Goal: Information Seeking & Learning: Learn about a topic

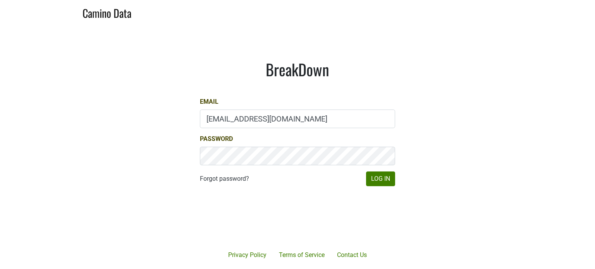
type input "jhusafa61@gmail.com"
click at [375, 181] on button "Log In" at bounding box center [380, 178] width 29 height 15
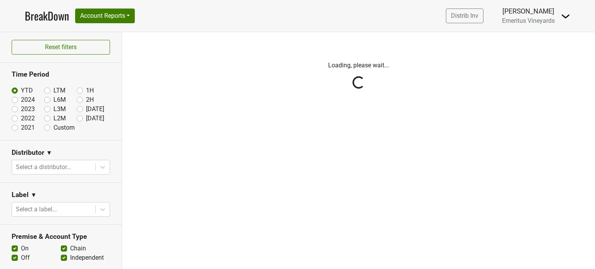
click at [239, 153] on div "Filters Loading, please wait..." at bounding box center [358, 150] width 473 height 237
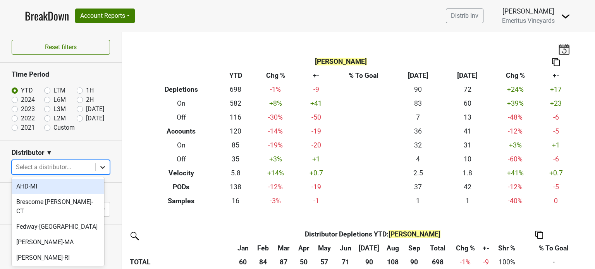
click at [99, 167] on icon at bounding box center [103, 167] width 8 height 8
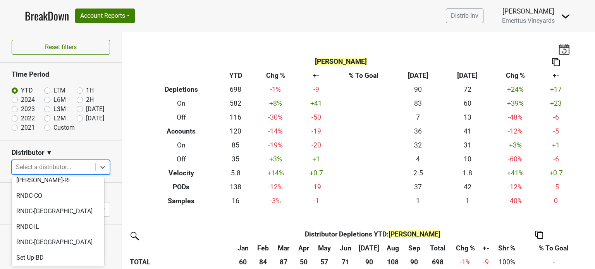
scroll to position [74, 0]
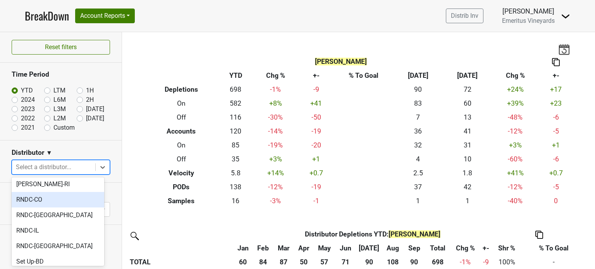
click at [73, 192] on div "RNDC-CO" at bounding box center [58, 199] width 93 height 15
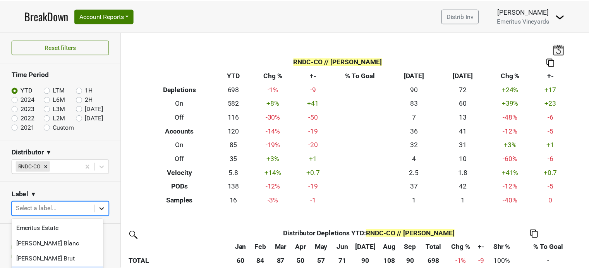
scroll to position [67, 0]
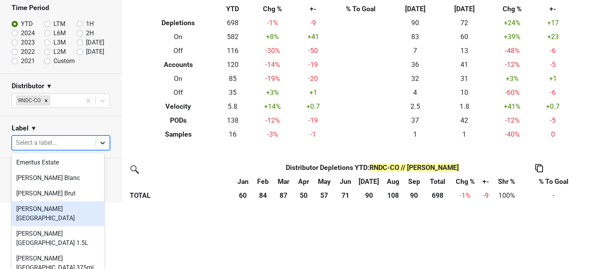
click at [96, 202] on body "BreakDown Account Reports SuperRanker Map Chain Compliance CRM Notes Distrib In…" at bounding box center [294, 67] width 589 height 269
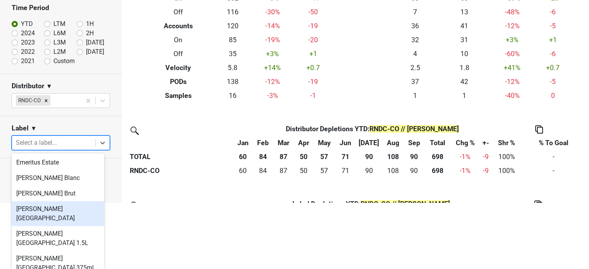
click at [66, 209] on div "Hallberg Ranch" at bounding box center [58, 213] width 93 height 25
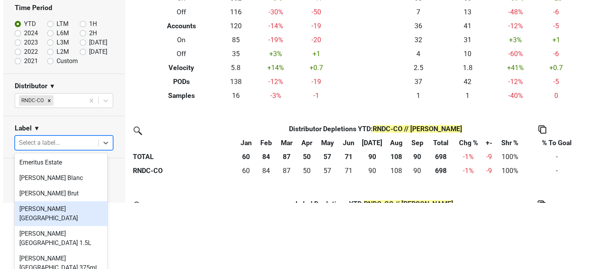
scroll to position [0, 0]
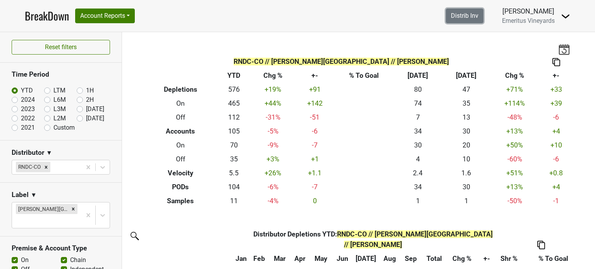
click at [461, 18] on link "Distrib Inv" at bounding box center [464, 16] width 38 height 15
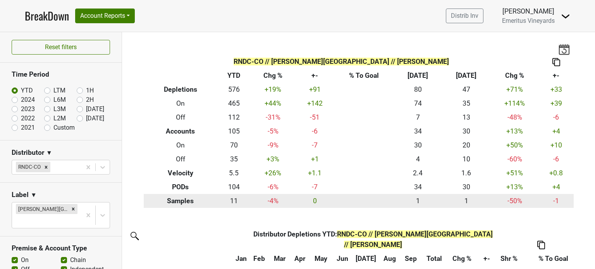
scroll to position [77, 0]
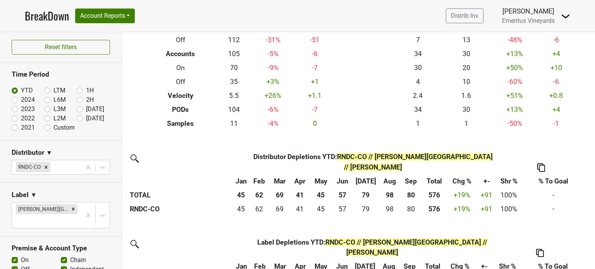
click at [549, 174] on th "% To Goal" at bounding box center [553, 181] width 65 height 14
click at [542, 163] on img at bounding box center [541, 167] width 8 height 8
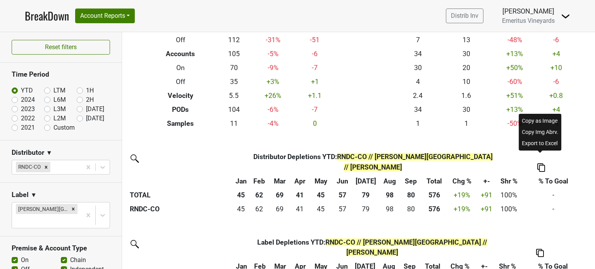
click at [542, 163] on img at bounding box center [541, 167] width 8 height 8
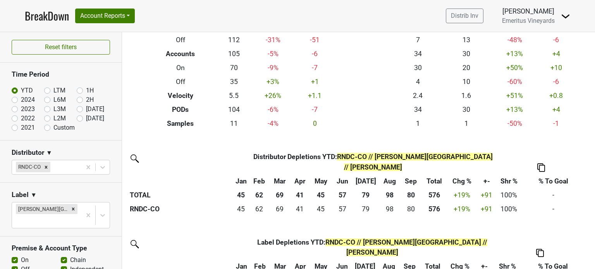
click at [547, 174] on th "% To Goal" at bounding box center [553, 181] width 65 height 14
click at [541, 163] on img at bounding box center [541, 167] width 8 height 8
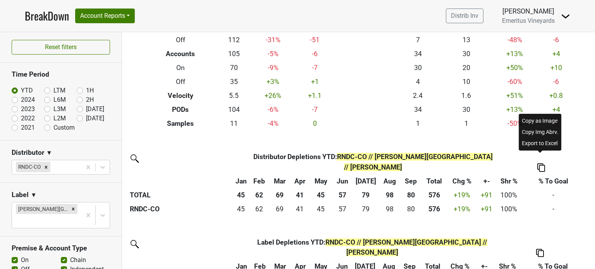
click at [562, 219] on div "Distributor Distributor Depletions YTD : RNDC-CO // Hallberg Ranch // Jim Hinkl…" at bounding box center [358, 225] width 473 height 151
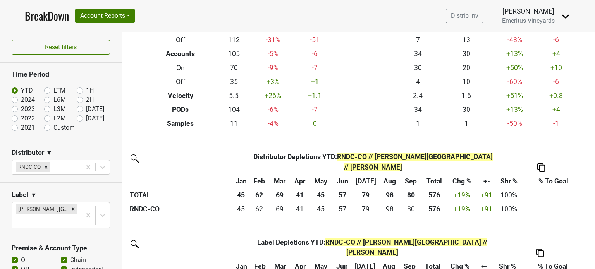
scroll to position [95, 0]
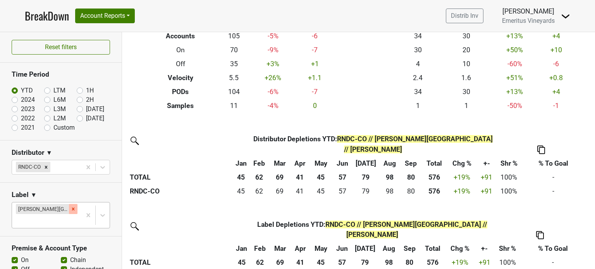
click at [72, 208] on icon "Remove Hallberg Ranch" at bounding box center [73, 208] width 3 height 3
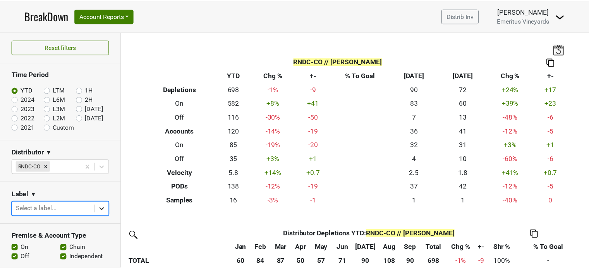
scroll to position [67, 0]
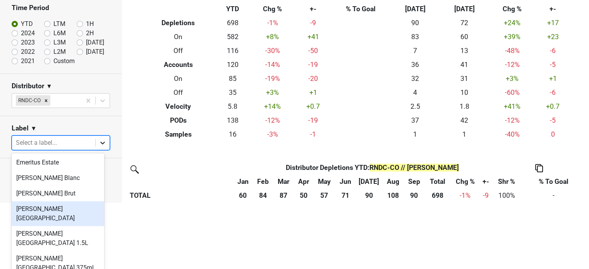
click at [96, 202] on body "BreakDown Account Reports SuperRanker Map Chain Compliance CRM Notes Distrib In…" at bounding box center [294, 67] width 589 height 269
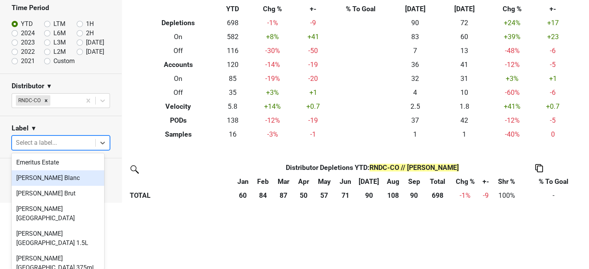
click at [68, 181] on div "Hallberg Blanc" at bounding box center [58, 177] width 93 height 15
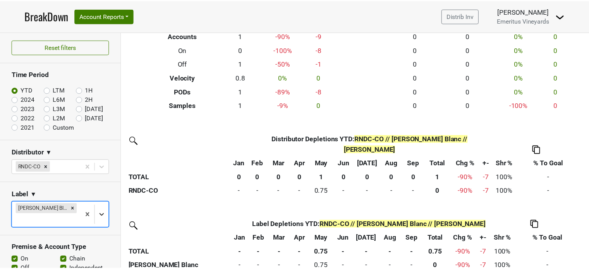
scroll to position [62, 0]
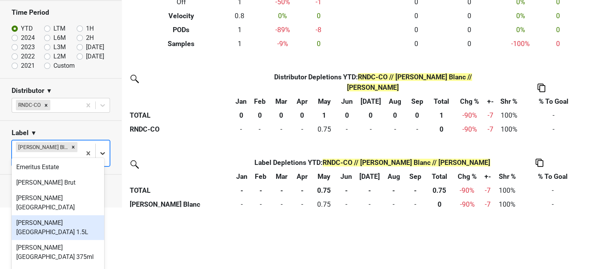
click at [94, 207] on body "BreakDown Account Reports SuperRanker Map Chain Compliance CRM Notes Distrib In…" at bounding box center [294, 72] width 589 height 269
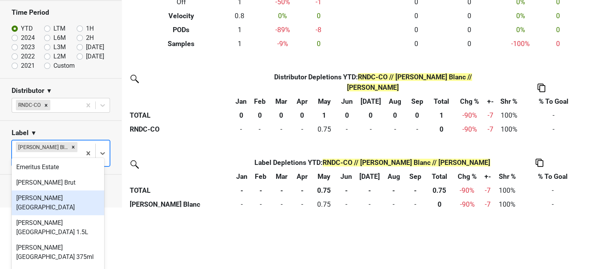
click at [63, 199] on div "Hallberg Ranch" at bounding box center [58, 202] width 93 height 25
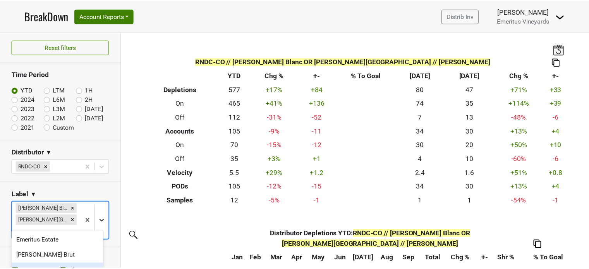
scroll to position [58, 0]
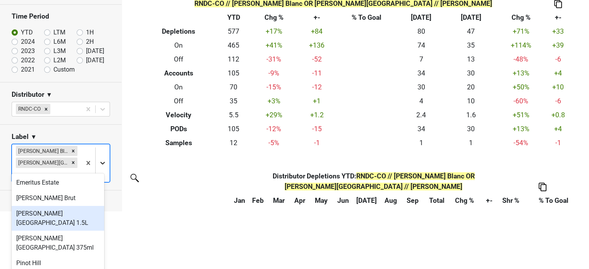
click at [98, 211] on body "BreakDown Account Reports SuperRanker Map Chain Compliance CRM Notes Distrib In…" at bounding box center [294, 76] width 589 height 269
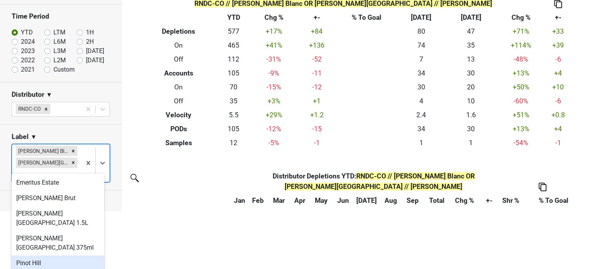
click at [60, 255] on div "Pinot Hill" at bounding box center [58, 262] width 93 height 15
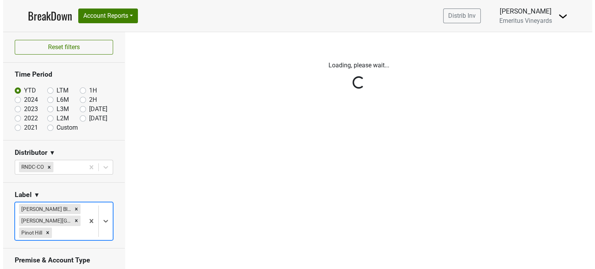
scroll to position [0, 0]
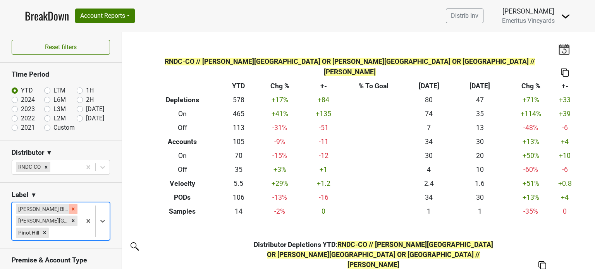
click at [72, 209] on icon "Remove Hallberg Blanc" at bounding box center [73, 208] width 3 height 3
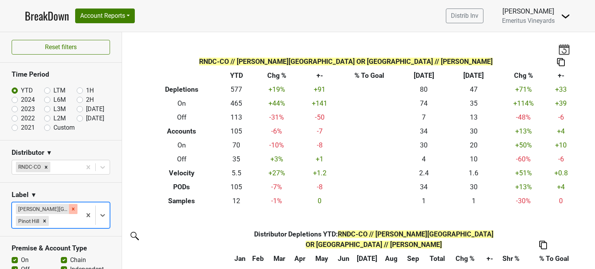
click at [70, 209] on icon "Remove Hallberg Ranch" at bounding box center [72, 208] width 5 height 5
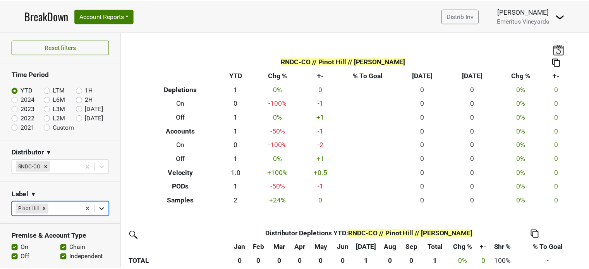
scroll to position [62, 0]
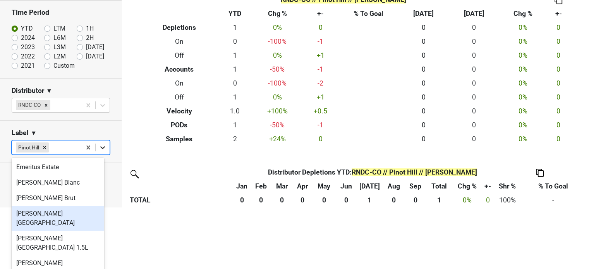
click at [96, 207] on body "BreakDown Account Reports SuperRanker Map Chain Compliance CRM Notes Distrib In…" at bounding box center [294, 72] width 589 height 269
click at [87, 211] on div "Hallberg Ranch" at bounding box center [58, 218] width 93 height 25
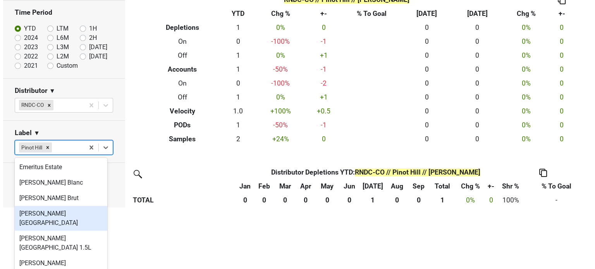
scroll to position [0, 0]
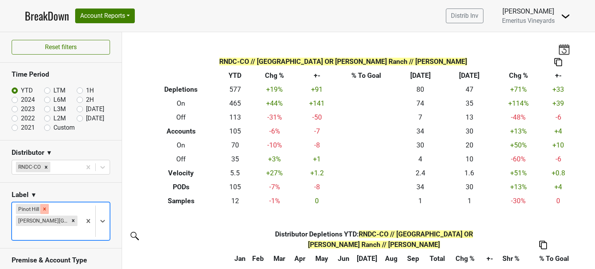
click at [47, 207] on div "Remove Pinot Hill" at bounding box center [44, 209] width 9 height 10
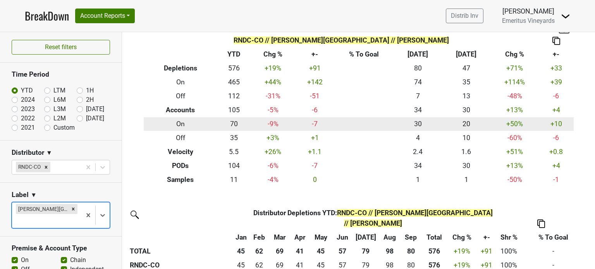
scroll to position [18, 0]
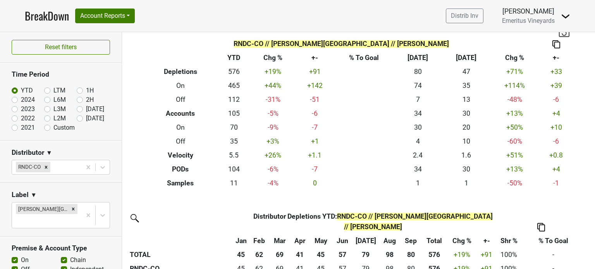
click at [21, 98] on label "2024" at bounding box center [28, 99] width 14 height 9
click at [16, 98] on input "2024" at bounding box center [27, 99] width 31 height 8
radio input "true"
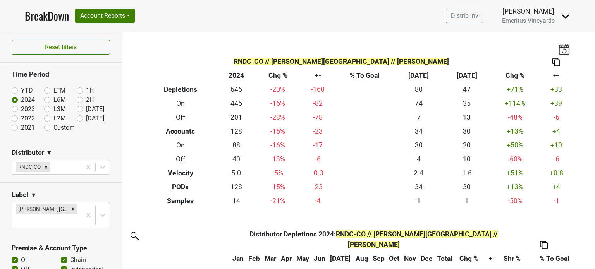
click at [21, 108] on label "2023" at bounding box center [28, 109] width 14 height 9
click at [14, 108] on input "2023" at bounding box center [27, 109] width 31 height 8
radio input "true"
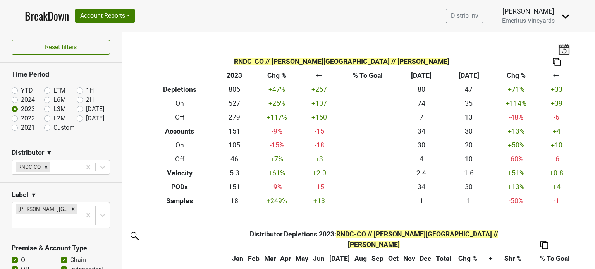
click at [21, 119] on label "2022" at bounding box center [28, 118] width 14 height 9
click at [15, 119] on input "2022" at bounding box center [27, 118] width 31 height 8
radio input "true"
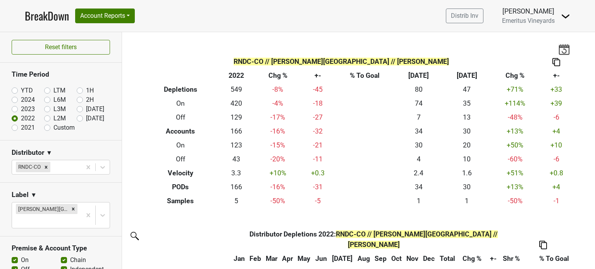
click at [21, 127] on label "2021" at bounding box center [28, 127] width 14 height 9
click at [14, 127] on input "2021" at bounding box center [27, 127] width 31 height 8
radio input "true"
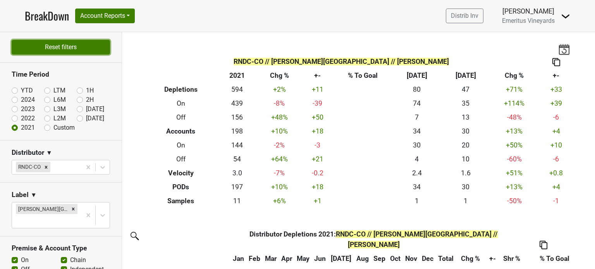
click at [80, 48] on button "Reset filters" at bounding box center [61, 47] width 98 height 15
radio input "true"
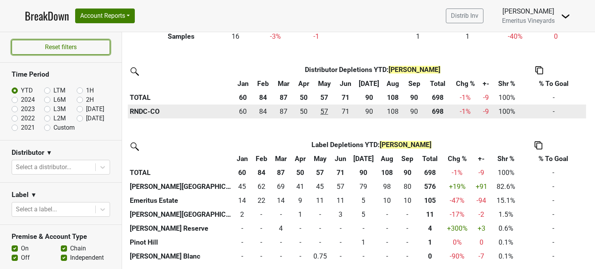
scroll to position [165, 0]
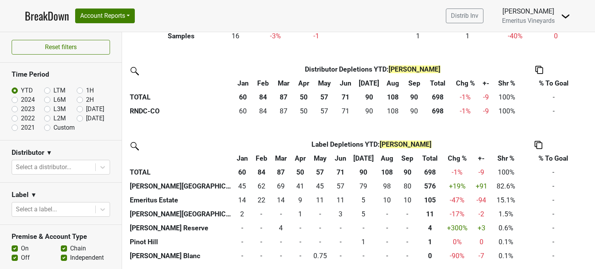
click at [157, 148] on th "Label" at bounding box center [190, 144] width 124 height 14
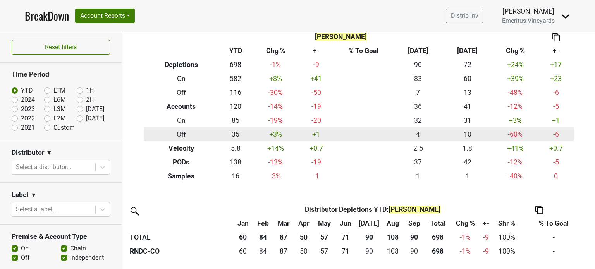
scroll to position [0, 0]
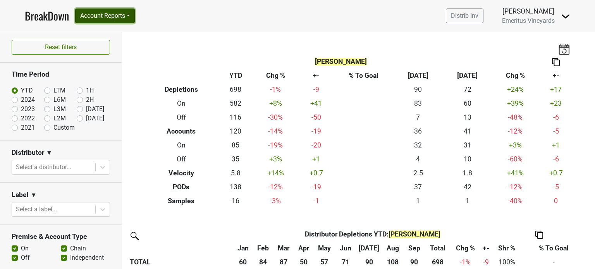
click at [130, 14] on button "Account Reports" at bounding box center [105, 16] width 60 height 15
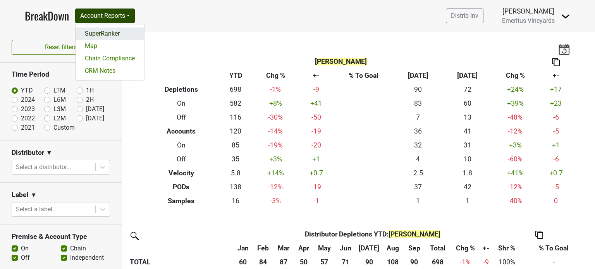
click at [111, 34] on link "SuperRanker" at bounding box center [109, 33] width 69 height 12
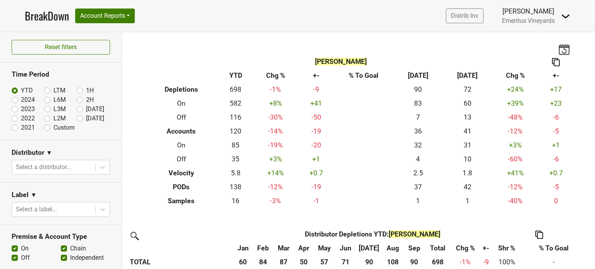
click at [554, 63] on img at bounding box center [556, 62] width 8 height 8
click at [560, 78] on th "+-" at bounding box center [555, 76] width 35 height 14
click at [558, 52] on img at bounding box center [564, 49] width 12 height 11
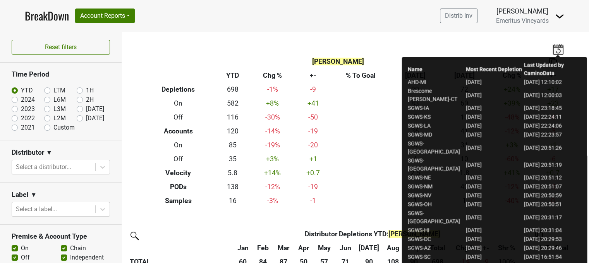
click at [420, 200] on td "SGWS-OH" at bounding box center [436, 204] width 58 height 9
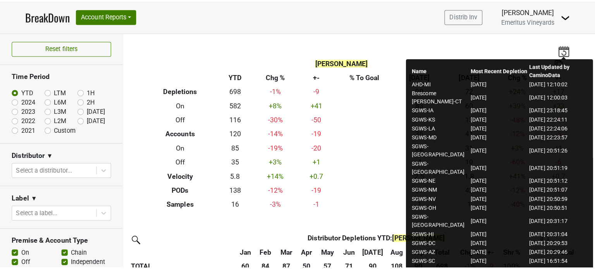
scroll to position [65, 0]
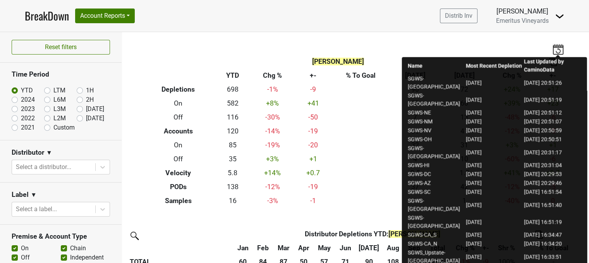
click at [388, 38] on div "Jim Hinkle Breakdown Type YTD Chg % +- % To Goal Sep ‘25 Sep ‘24 Chg % +- Deple…" at bounding box center [355, 120] width 441 height 176
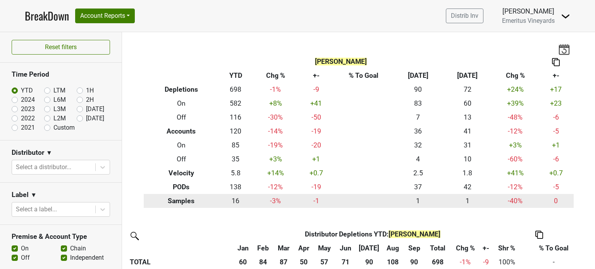
scroll to position [77, 0]
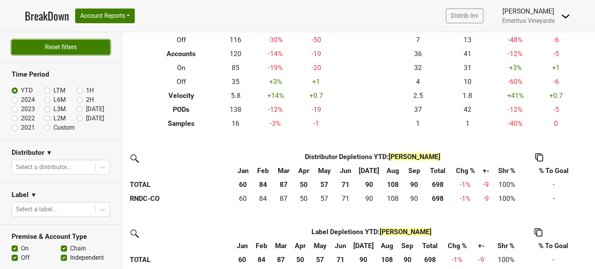
click at [91, 47] on button "Reset filters" at bounding box center [61, 47] width 98 height 15
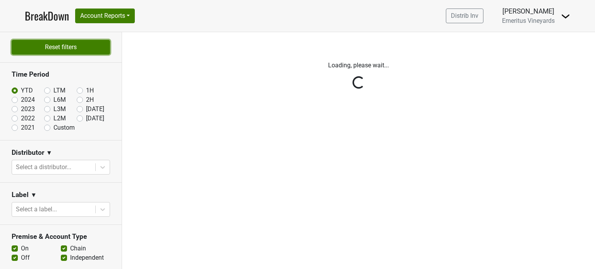
scroll to position [0, 0]
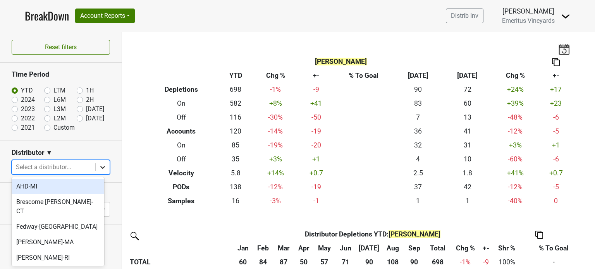
click at [100, 167] on icon at bounding box center [102, 167] width 5 height 3
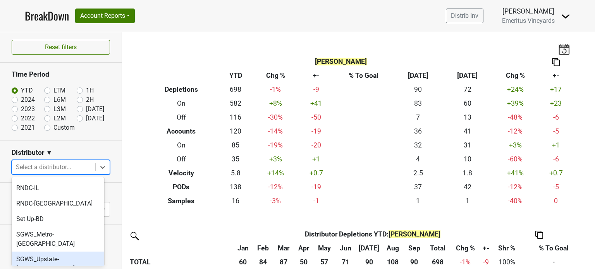
scroll to position [77, 0]
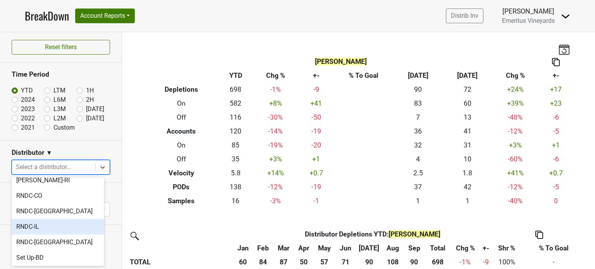
drag, startPoint x: 63, startPoint y: 235, endPoint x: 61, endPoint y: 220, distance: 14.8
click at [61, 220] on div "AHD-MI Brescome Barton-CT Fedway-NJ MS Walker-MA MS Walker-RI RNDC-CO RNDC-GA R…" at bounding box center [58, 221] width 93 height 89
click at [62, 220] on div "RNDC-IL" at bounding box center [58, 226] width 93 height 15
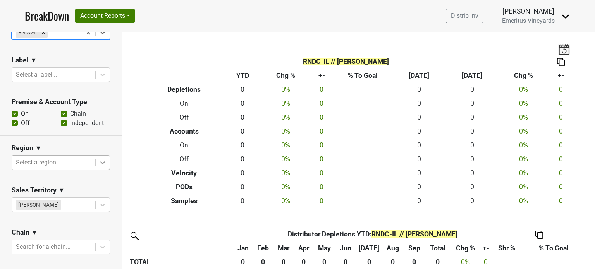
scroll to position [155, 0]
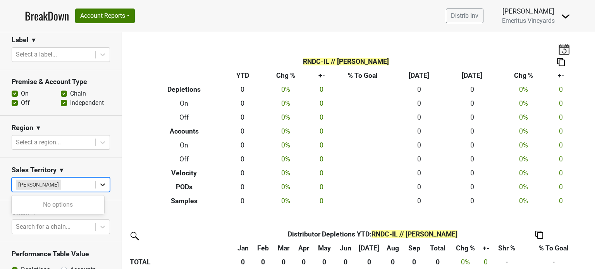
click at [100, 186] on icon at bounding box center [102, 184] width 5 height 3
click at [105, 167] on section "Sales Territory ▼ Use Up and Down to choose options, press Enter to select the …" at bounding box center [61, 179] width 122 height 42
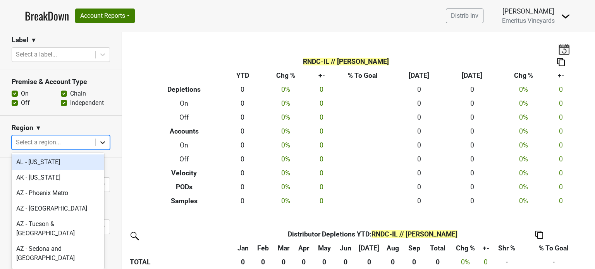
click at [99, 143] on icon at bounding box center [103, 143] width 8 height 8
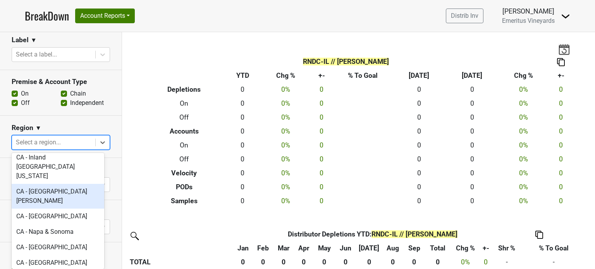
scroll to position [271, 0]
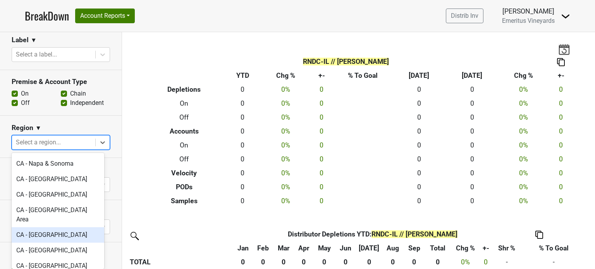
click at [58, 227] on div "CA - North Coast CA" at bounding box center [58, 234] width 93 height 15
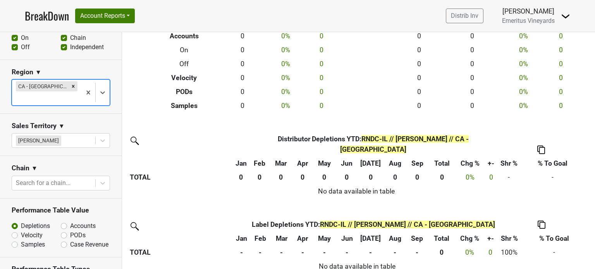
scroll to position [310, 0]
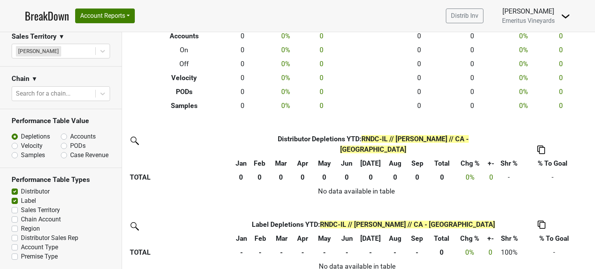
click at [21, 216] on label "Chain Account" at bounding box center [41, 219] width 40 height 9
click at [15, 216] on input "Chain Account" at bounding box center [15, 219] width 6 height 8
checkbox input "true"
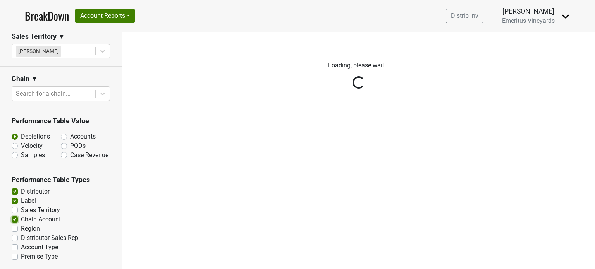
scroll to position [0, 0]
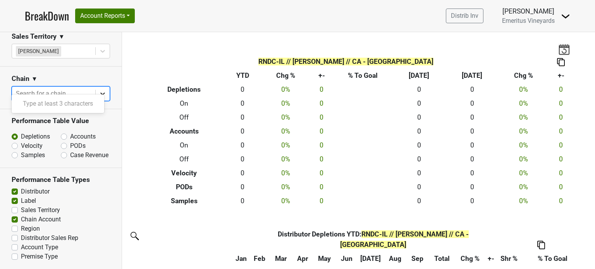
click at [99, 90] on icon at bounding box center [103, 94] width 8 height 8
type input "ocean prime"
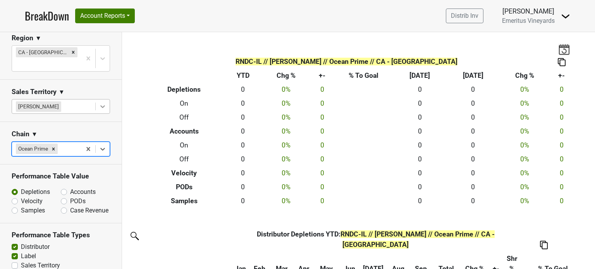
scroll to position [155, 0]
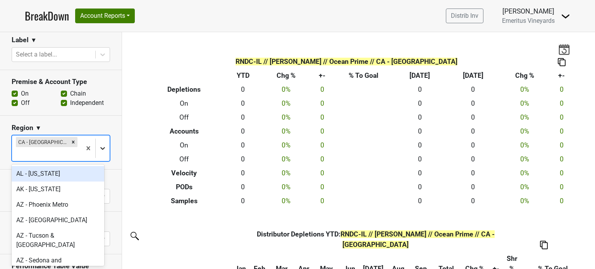
click at [99, 150] on icon at bounding box center [103, 148] width 8 height 8
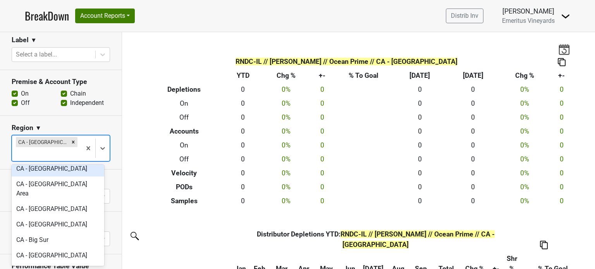
scroll to position [348, 0]
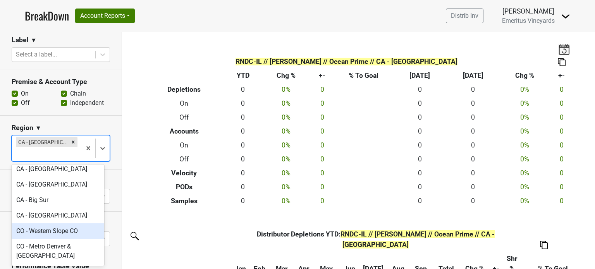
click at [45, 223] on div "CO - Western Slope CO" at bounding box center [58, 230] width 93 height 15
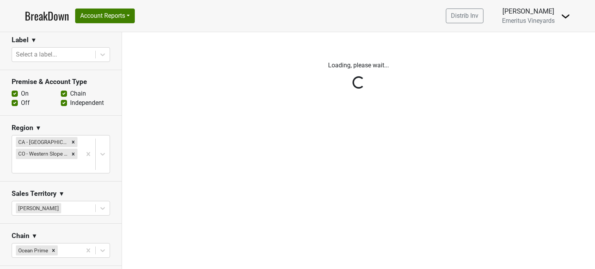
click at [66, 142] on div "Reset filters Time Period YTD LTM 1H 2024 L6M 2H 2023 L3M Sep '25 2022 L2M Oct …" at bounding box center [61, 150] width 122 height 237
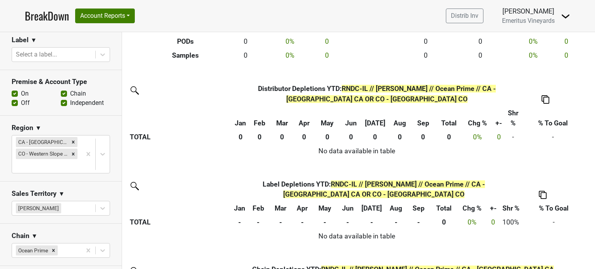
scroll to position [155, 0]
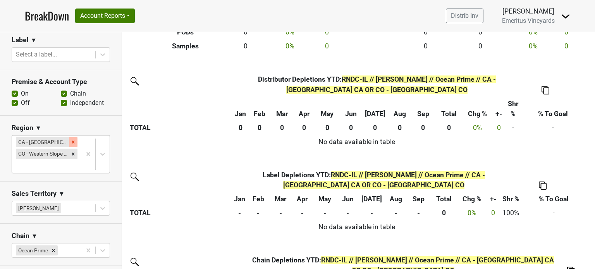
click at [70, 142] on icon "Remove CA - North Coast CA" at bounding box center [72, 141] width 5 height 5
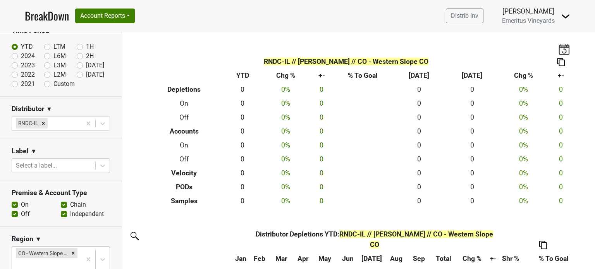
scroll to position [39, 0]
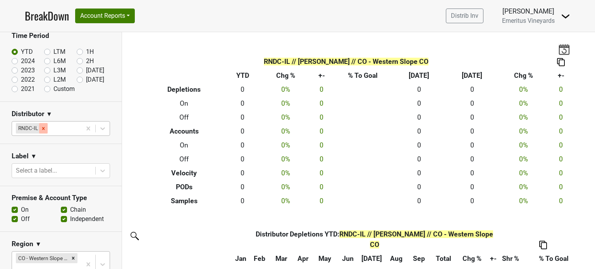
click at [45, 129] on icon "Remove RNDC-IL" at bounding box center [43, 128] width 5 height 5
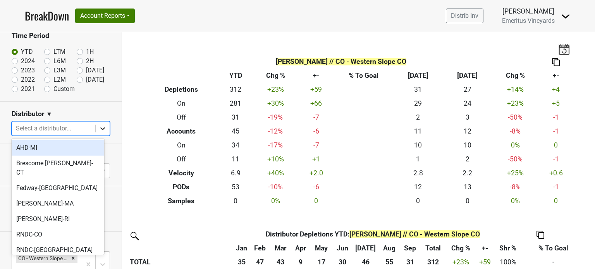
click at [99, 127] on icon at bounding box center [103, 129] width 8 height 8
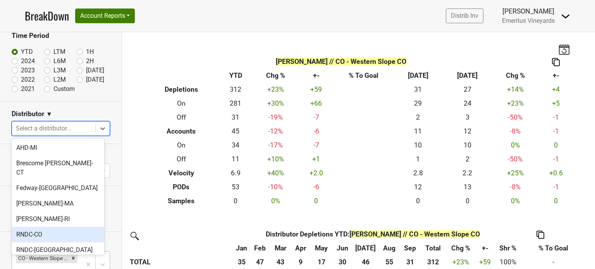
click at [61, 227] on div "RNDC-CO" at bounding box center [58, 234] width 93 height 15
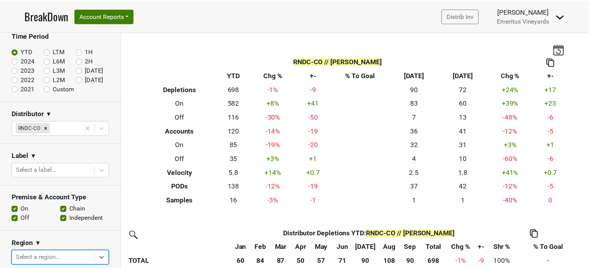
scroll to position [116, 0]
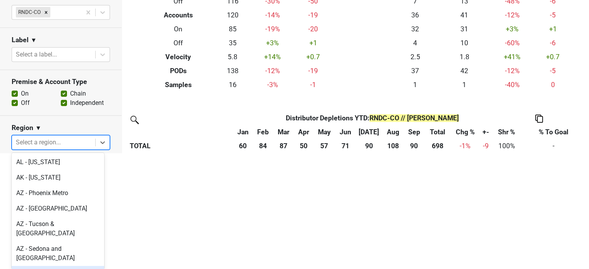
click at [96, 153] on body "BreakDown Account Reports SuperRanker Map Chain Compliance CRM Notes Distrib In…" at bounding box center [294, 18] width 589 height 269
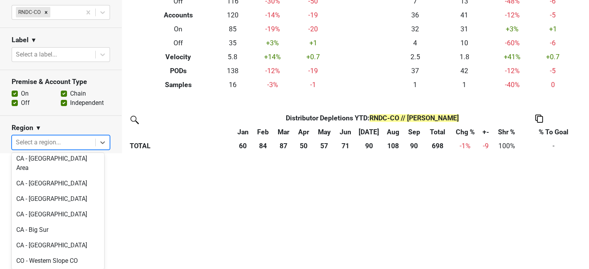
scroll to position [356, 0]
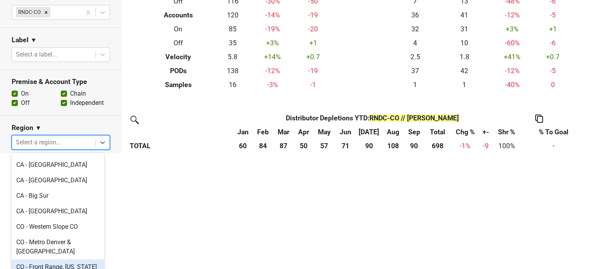
click at [70, 259] on div "CO - Front Range, Colorado" at bounding box center [58, 266] width 93 height 15
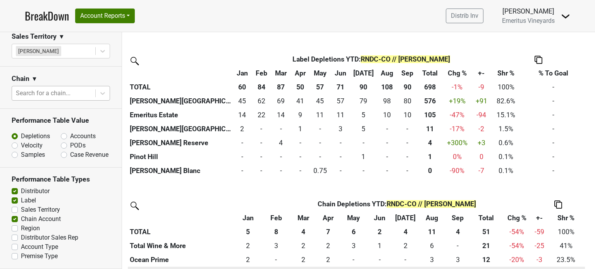
scroll to position [310, 0]
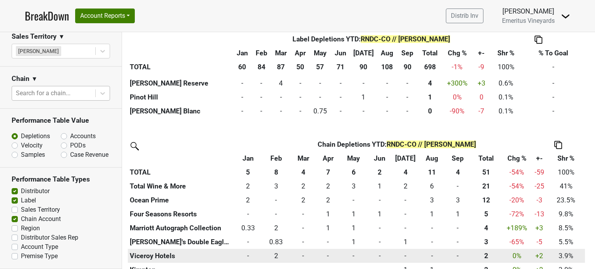
click at [470, 253] on th "2.000 2" at bounding box center [486, 256] width 32 height 14
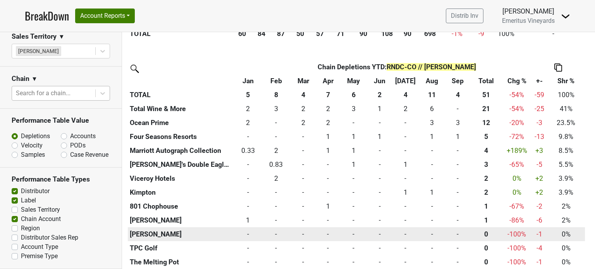
scroll to position [421, 0]
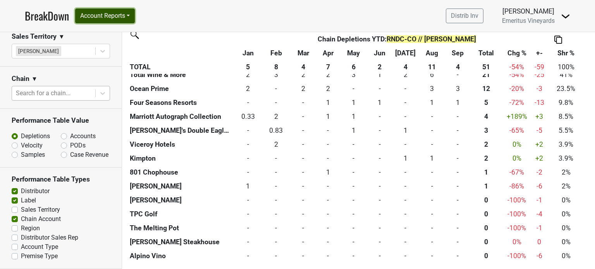
click at [130, 14] on button "Account Reports" at bounding box center [105, 16] width 60 height 15
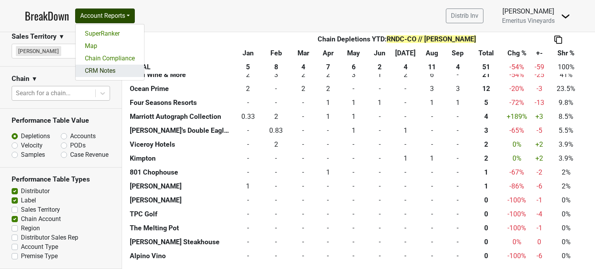
click at [113, 69] on link "CRM Notes" at bounding box center [109, 71] width 69 height 12
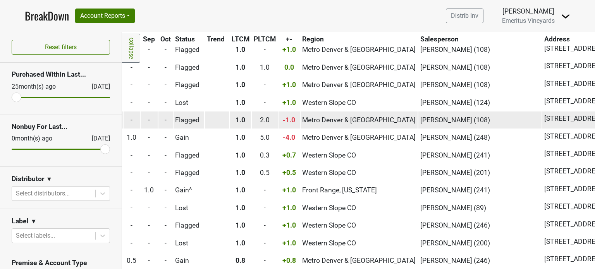
scroll to position [2013, 516]
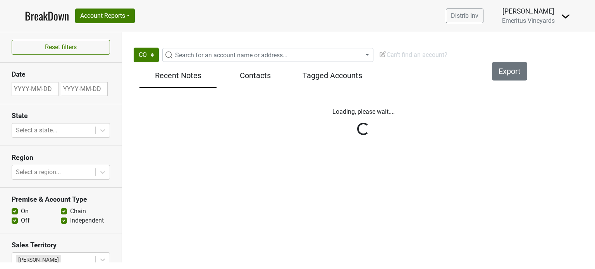
select select "CO"
click at [247, 76] on h5 "Contacts" at bounding box center [254, 75] width 69 height 9
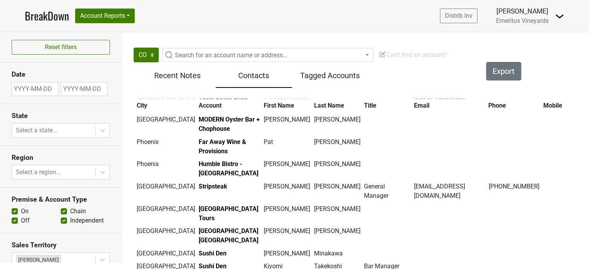
scroll to position [1509, 0]
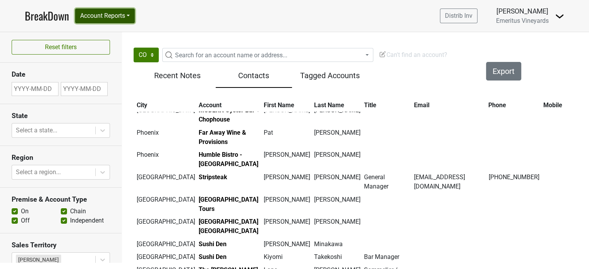
click at [129, 15] on button "Account Reports" at bounding box center [105, 16] width 60 height 15
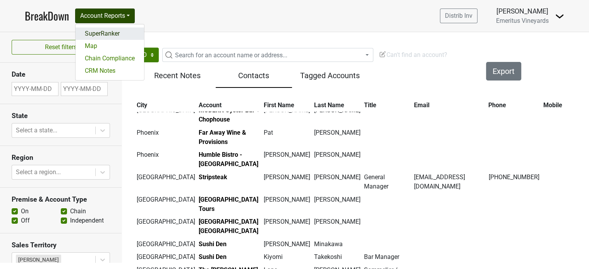
click at [102, 36] on link "SuperRanker" at bounding box center [109, 33] width 69 height 12
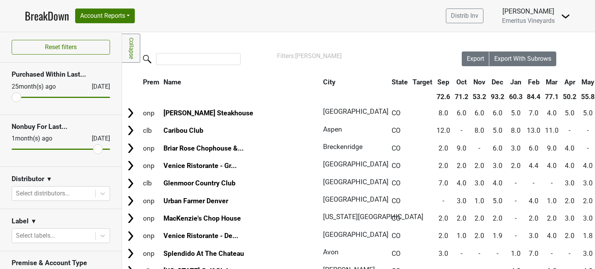
type input "0"
drag, startPoint x: 98, startPoint y: 150, endPoint x: 103, endPoint y: 147, distance: 5.9
click at [103, 149] on input "range" at bounding box center [61, 149] width 98 height 1
